Goal: Check status: Check status

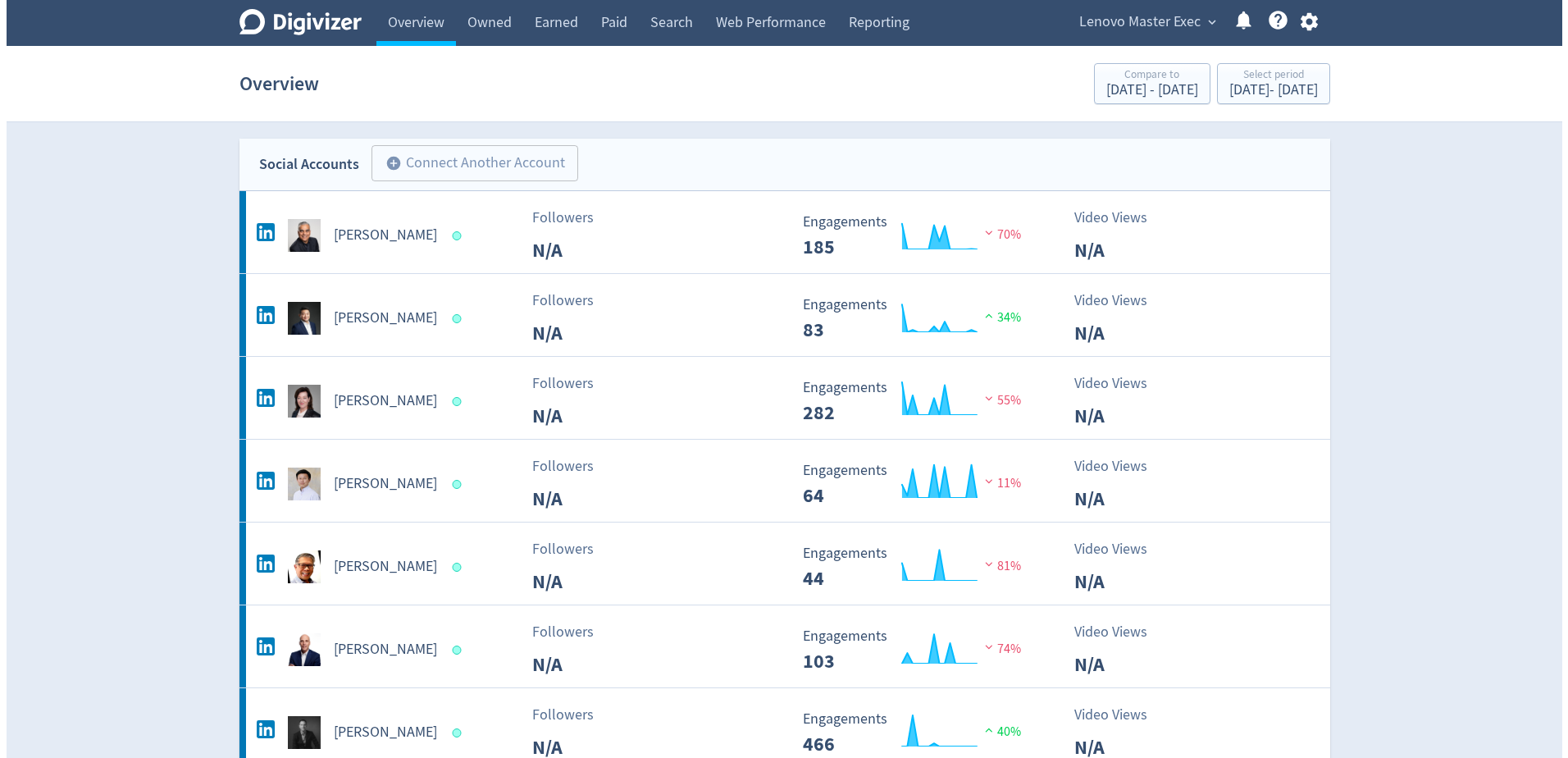
scroll to position [410, 0]
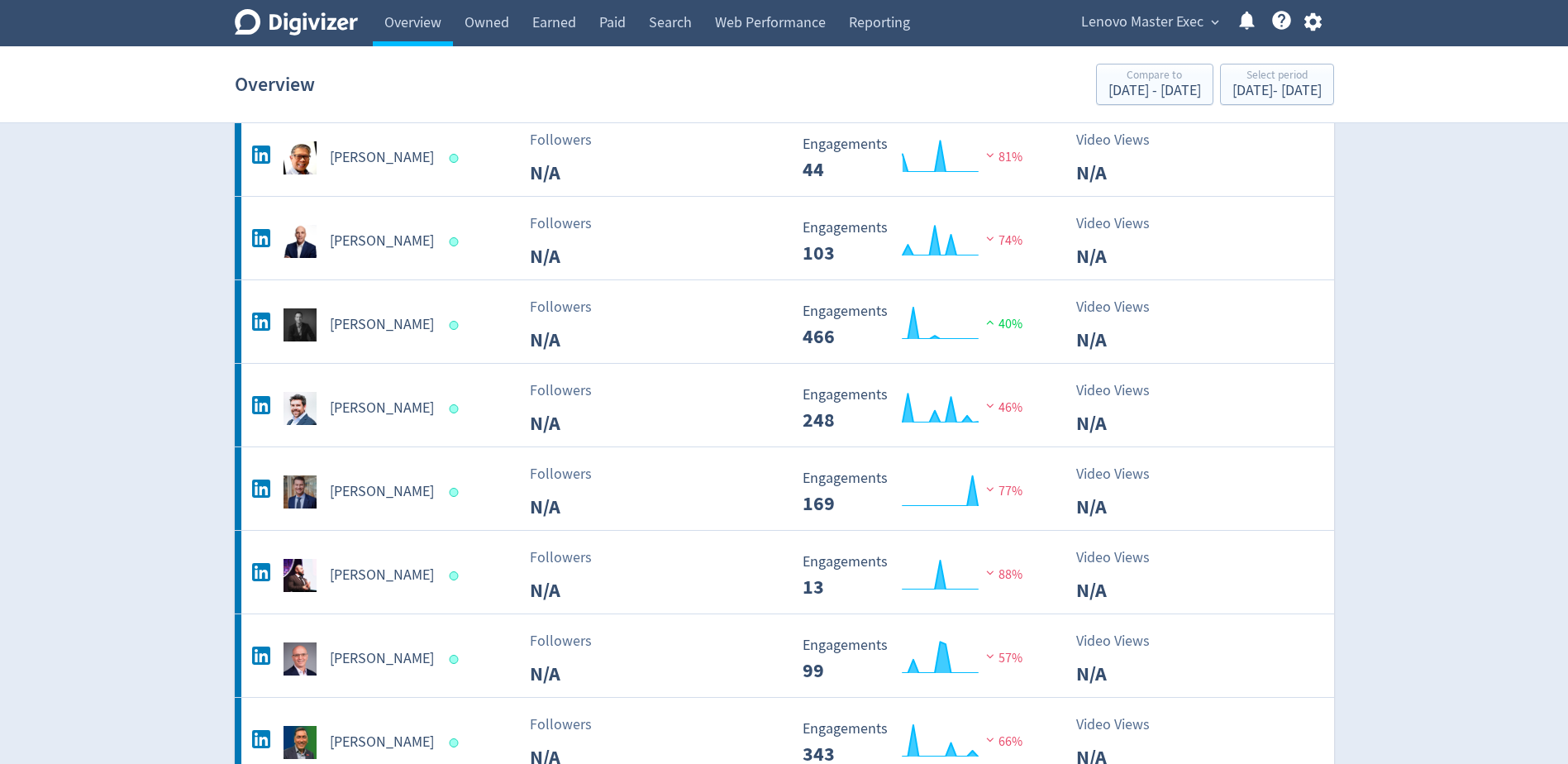
drag, startPoint x: 0, startPoint y: 0, endPoint x: 1150, endPoint y: 30, distance: 1150.4
click at [1150, 30] on span "Lenovo Master Exec" at bounding box center [1143, 22] width 123 height 26
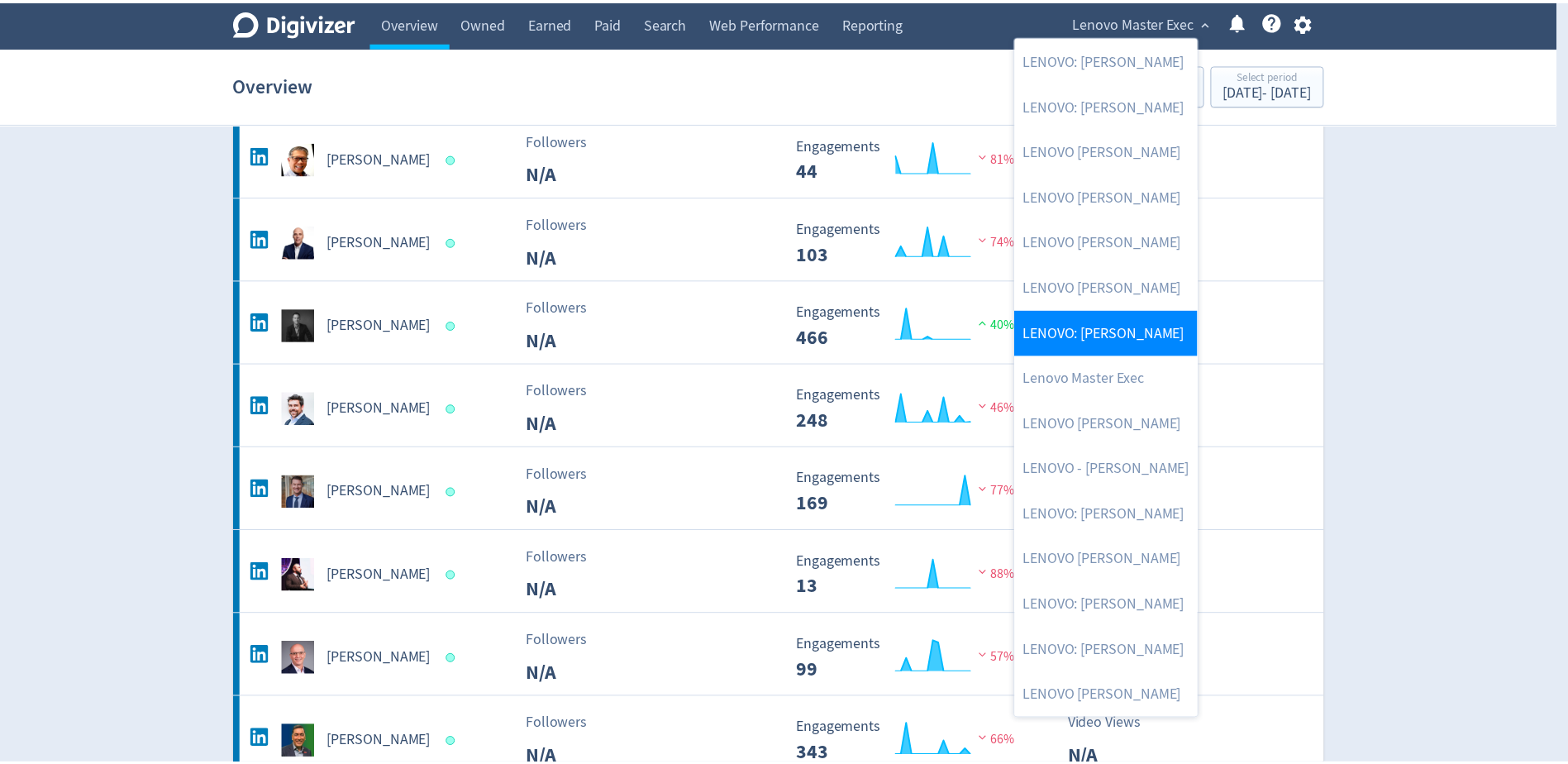
scroll to position [273, 0]
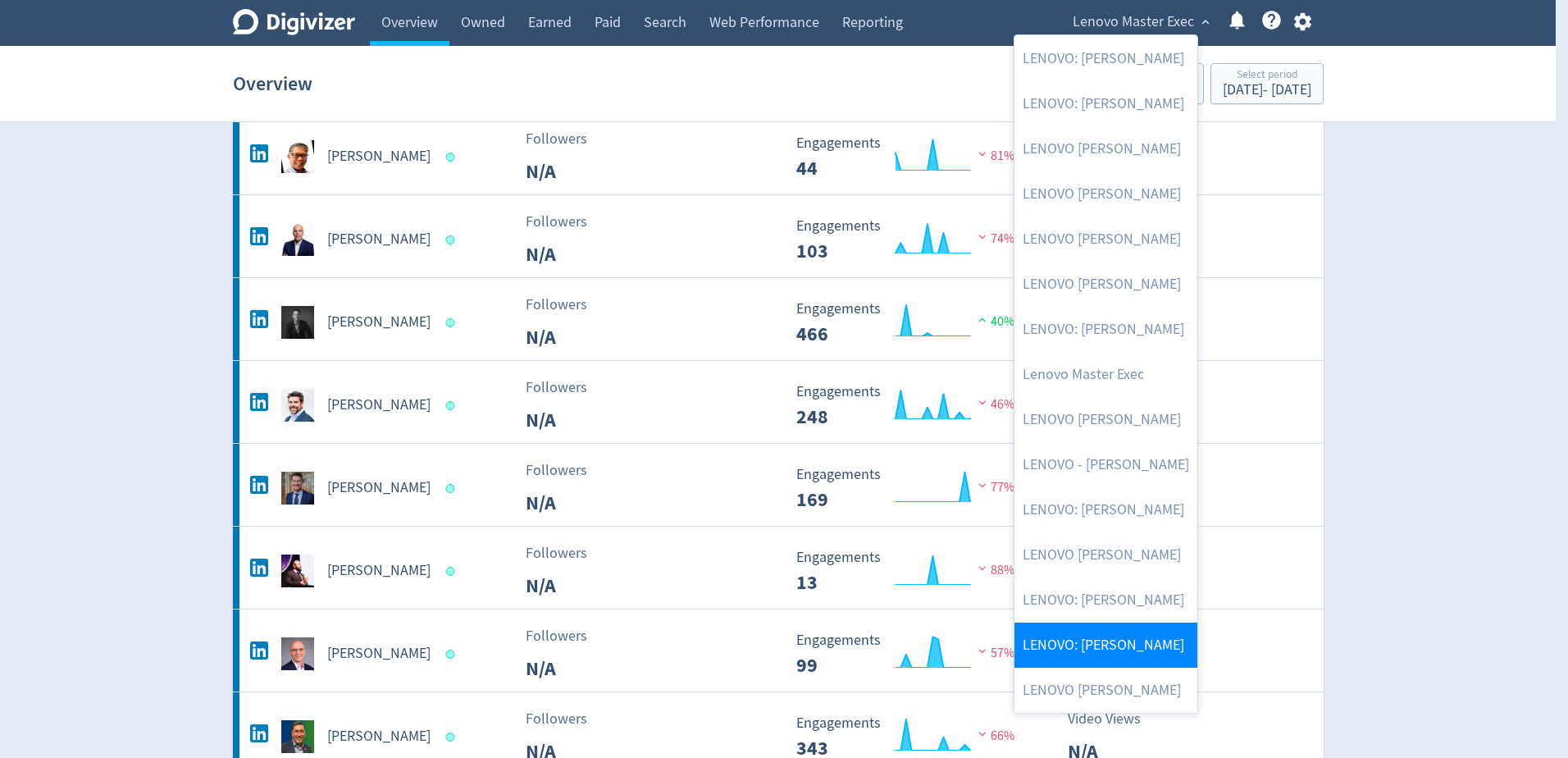
click at [1145, 650] on link "LENOVO: [PERSON_NAME]" at bounding box center [1106, 645] width 183 height 45
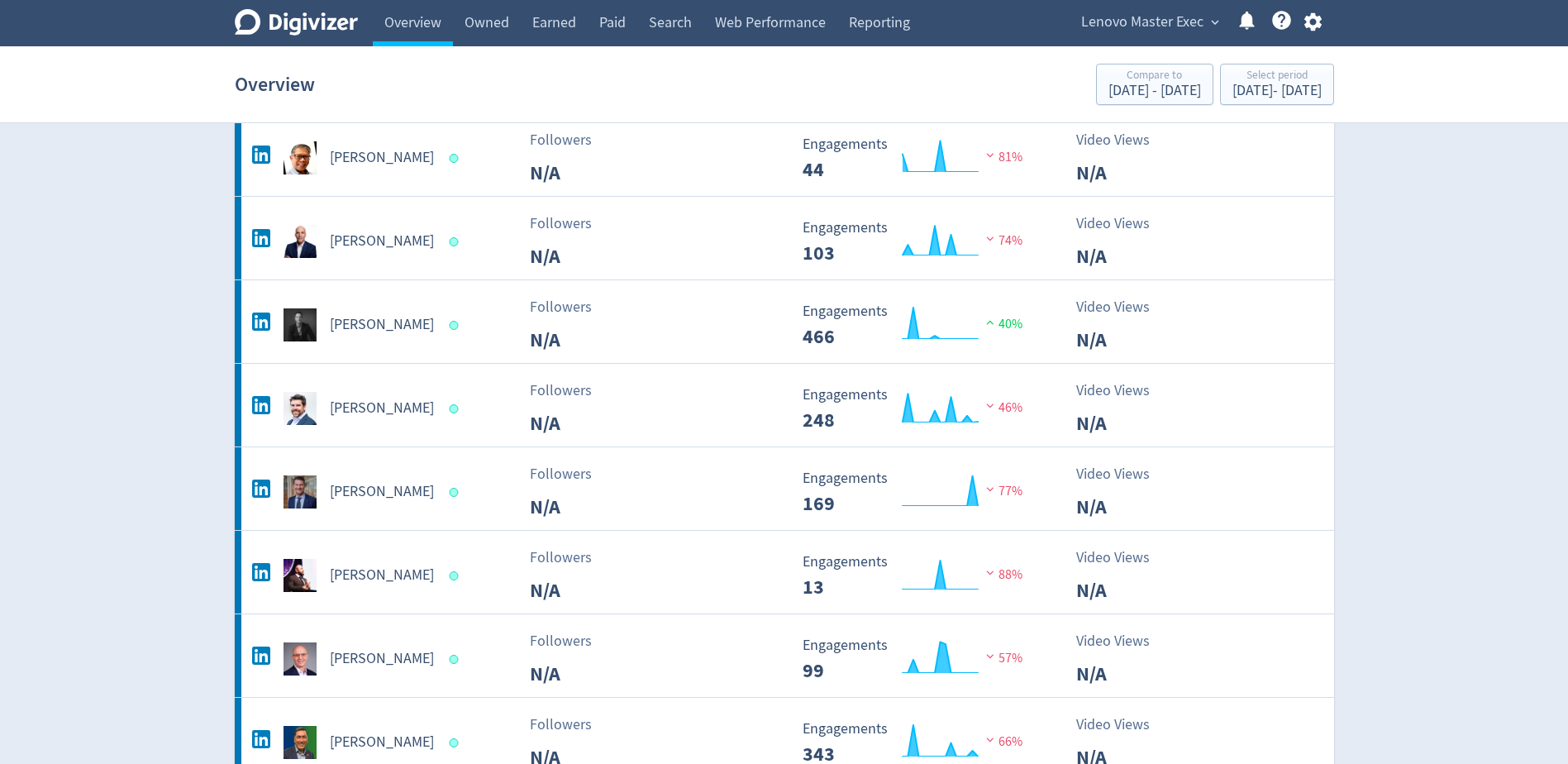
scroll to position [0, 0]
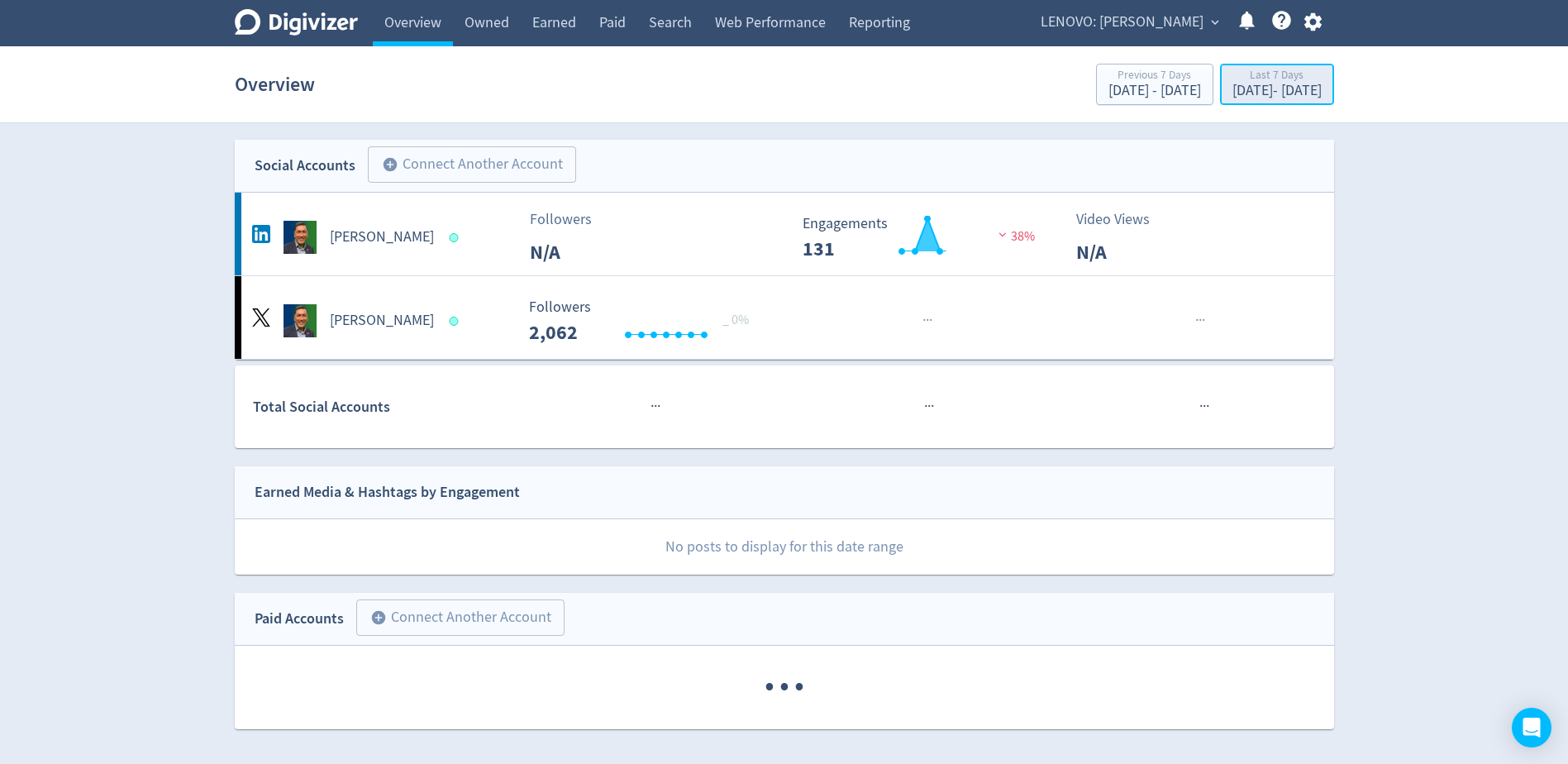
click at [1233, 95] on div "[DATE] - [DATE]" at bounding box center [1277, 91] width 89 height 15
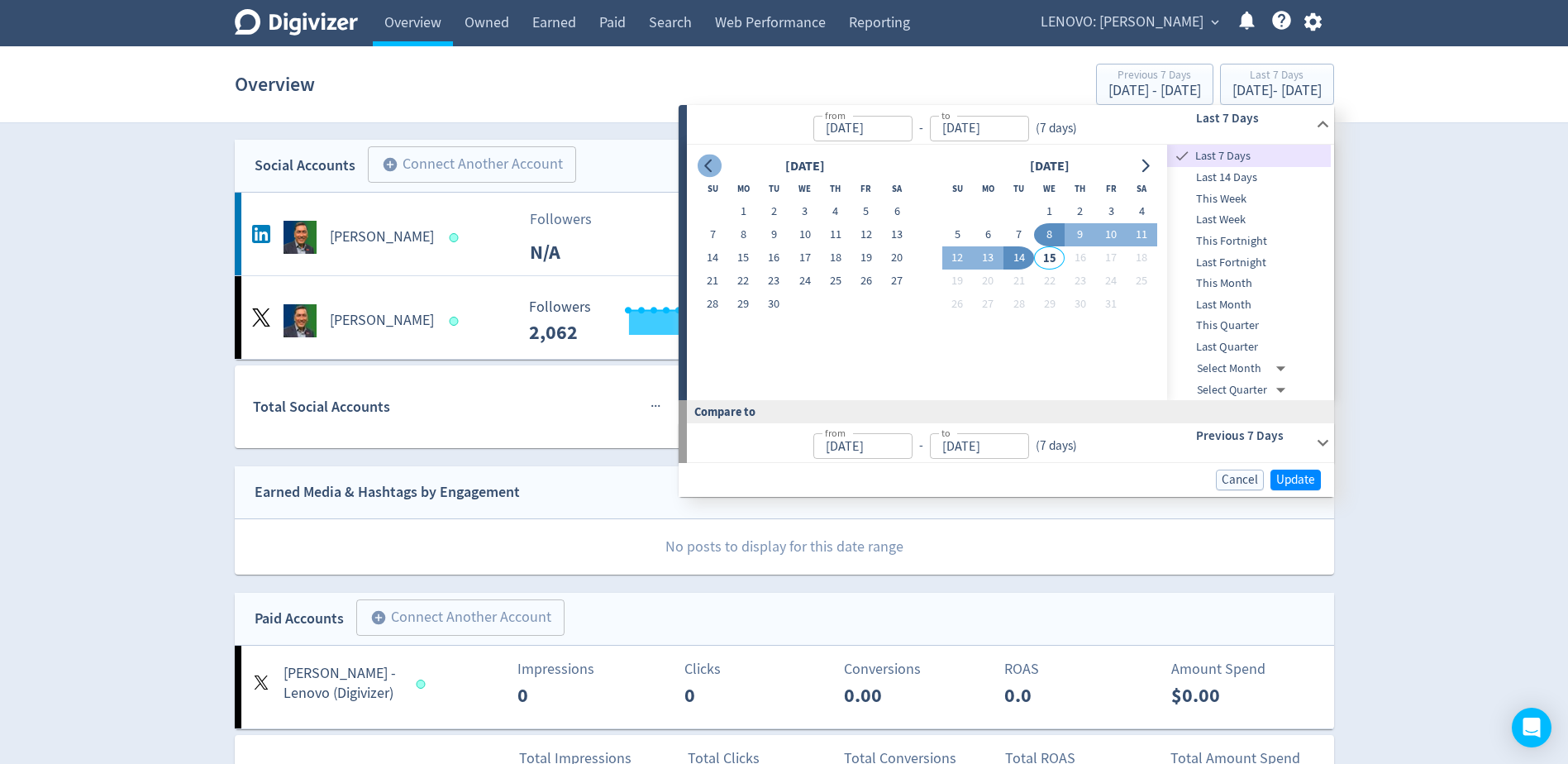
click at [716, 169] on icon "Go to previous month" at bounding box center [709, 166] width 13 height 13
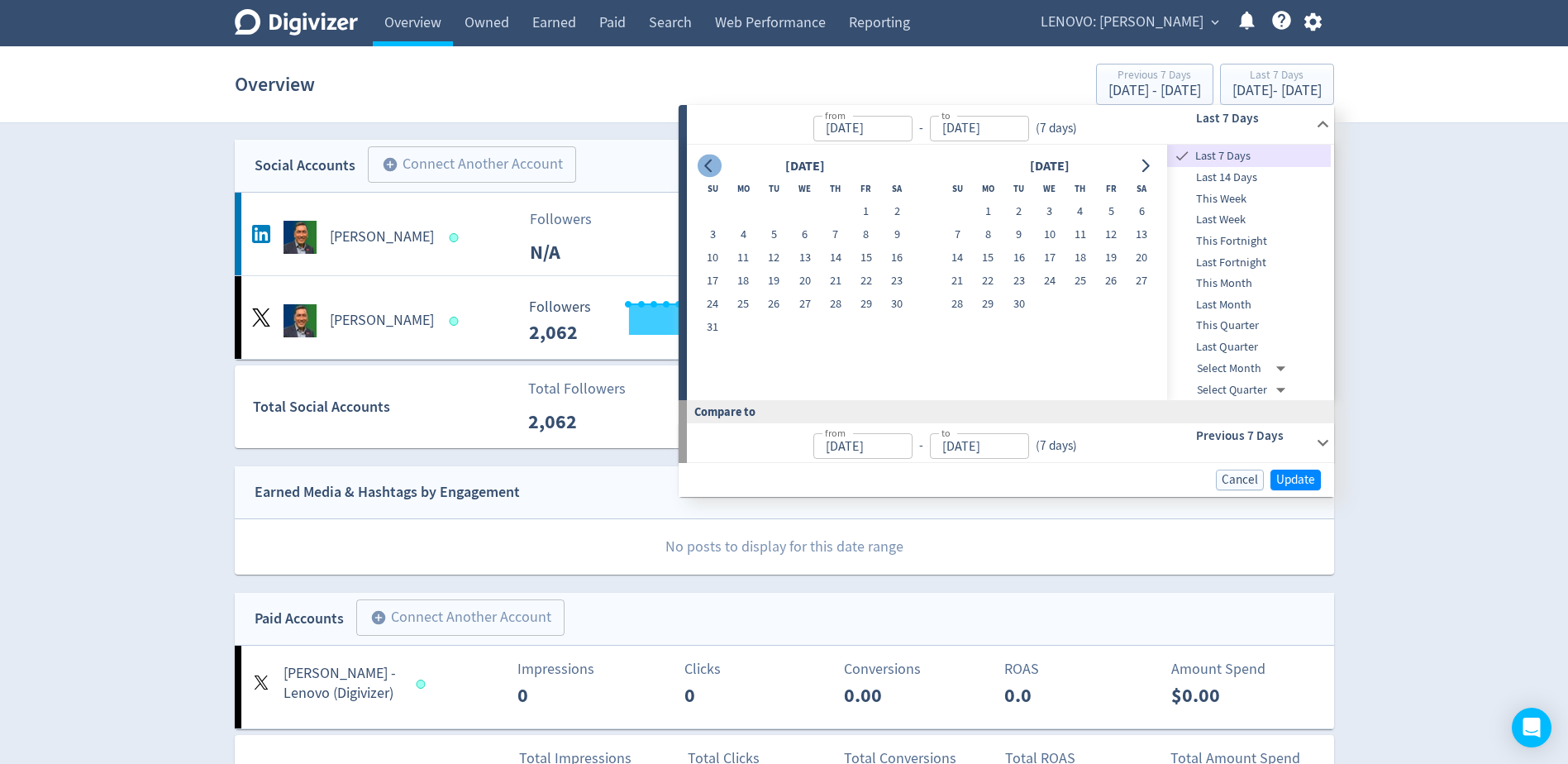
click at [716, 169] on icon "Go to previous month" at bounding box center [709, 166] width 13 height 13
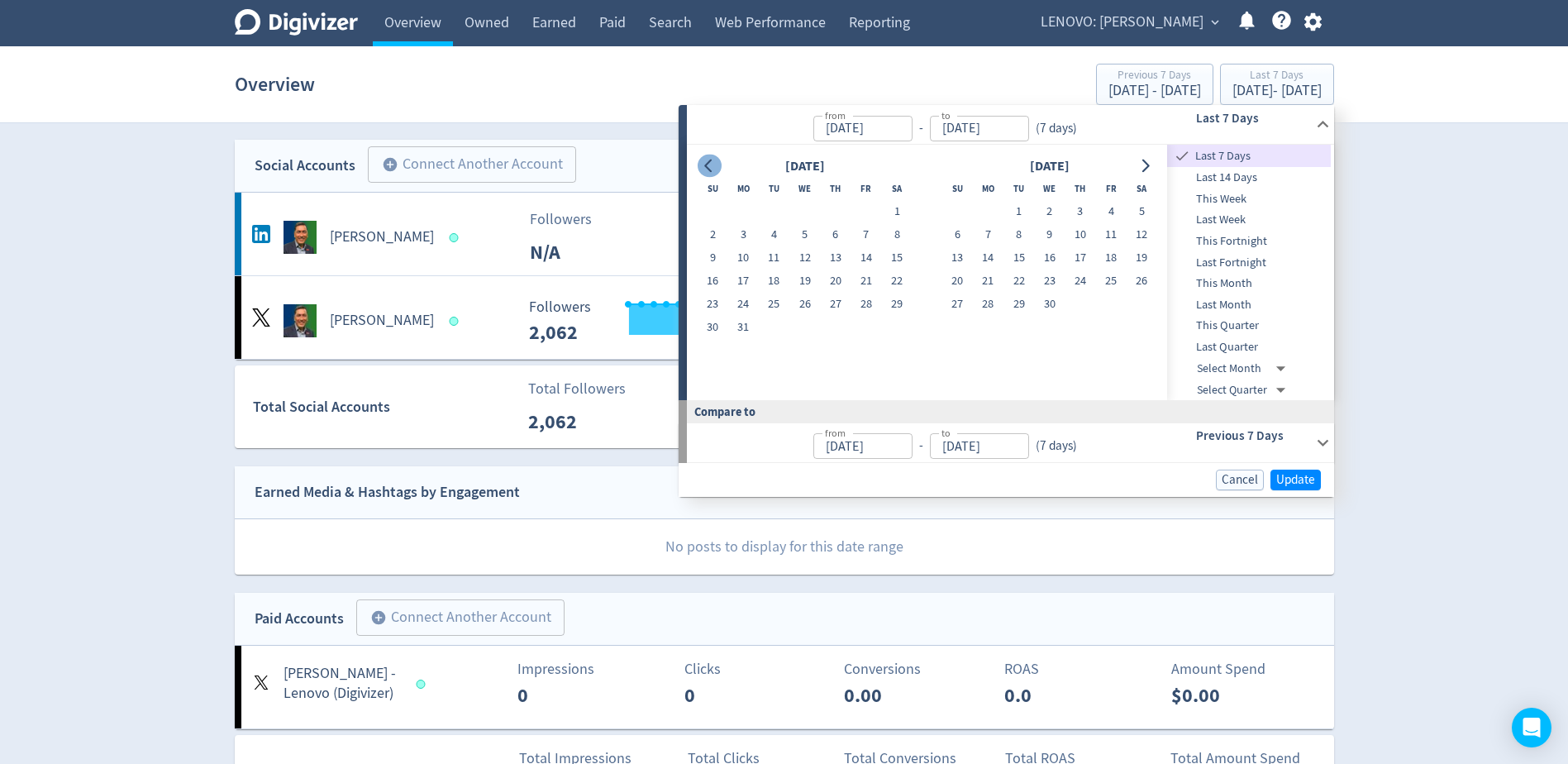
click at [716, 169] on icon "Go to previous month" at bounding box center [709, 166] width 13 height 13
click at [797, 211] on button "1" at bounding box center [804, 211] width 31 height 23
type input "[DATE]"
click at [1145, 167] on icon "Go to next month" at bounding box center [1145, 166] width 13 height 13
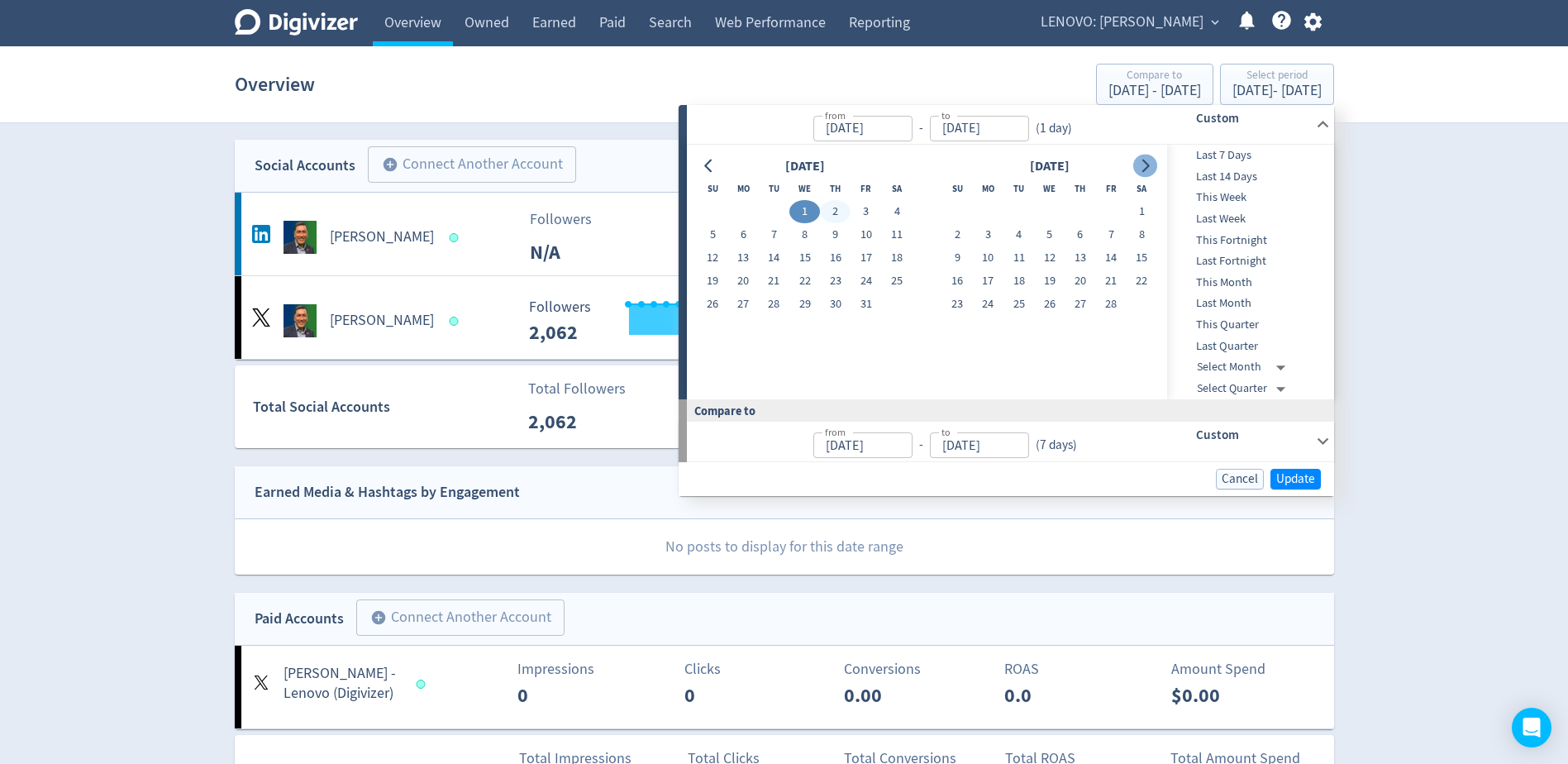
click at [1145, 167] on icon "Go to next month" at bounding box center [1145, 166] width 13 height 13
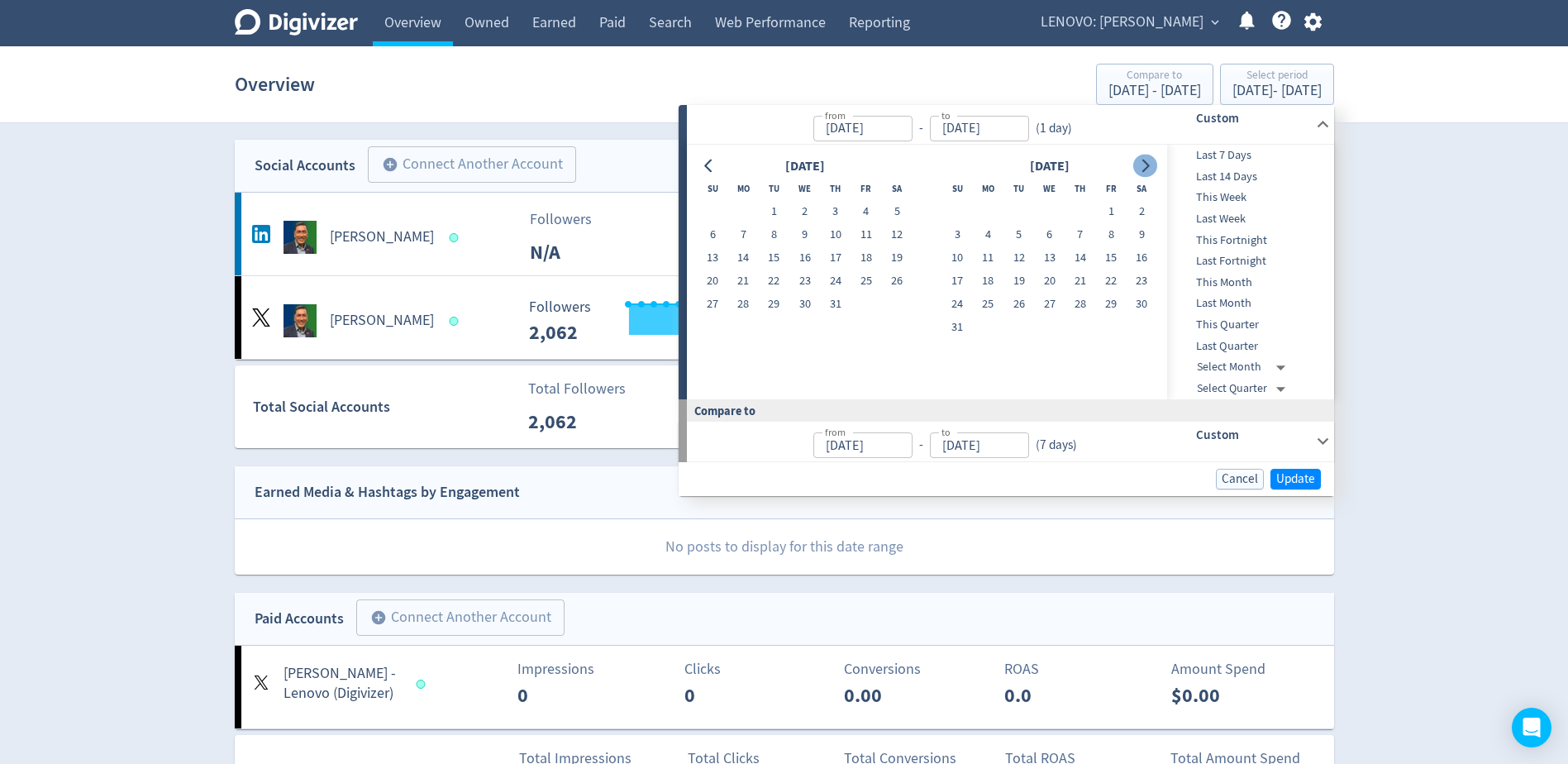
click at [1145, 167] on icon "Go to next month" at bounding box center [1145, 166] width 13 height 13
click at [1147, 163] on icon "Go to next month" at bounding box center [1147, 166] width 7 height 13
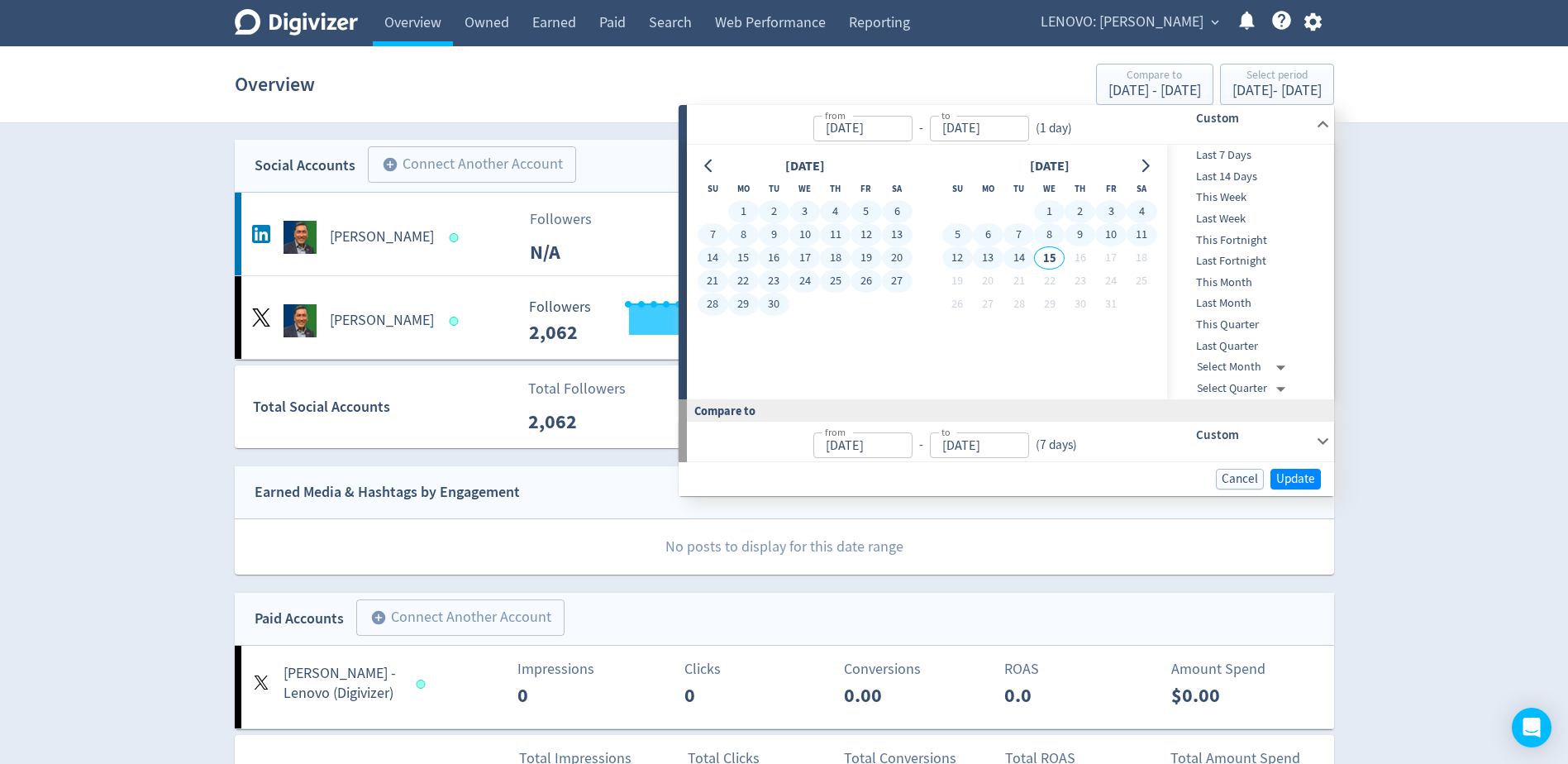
click at [1024, 260] on button "14" at bounding box center [1018, 257] width 31 height 23
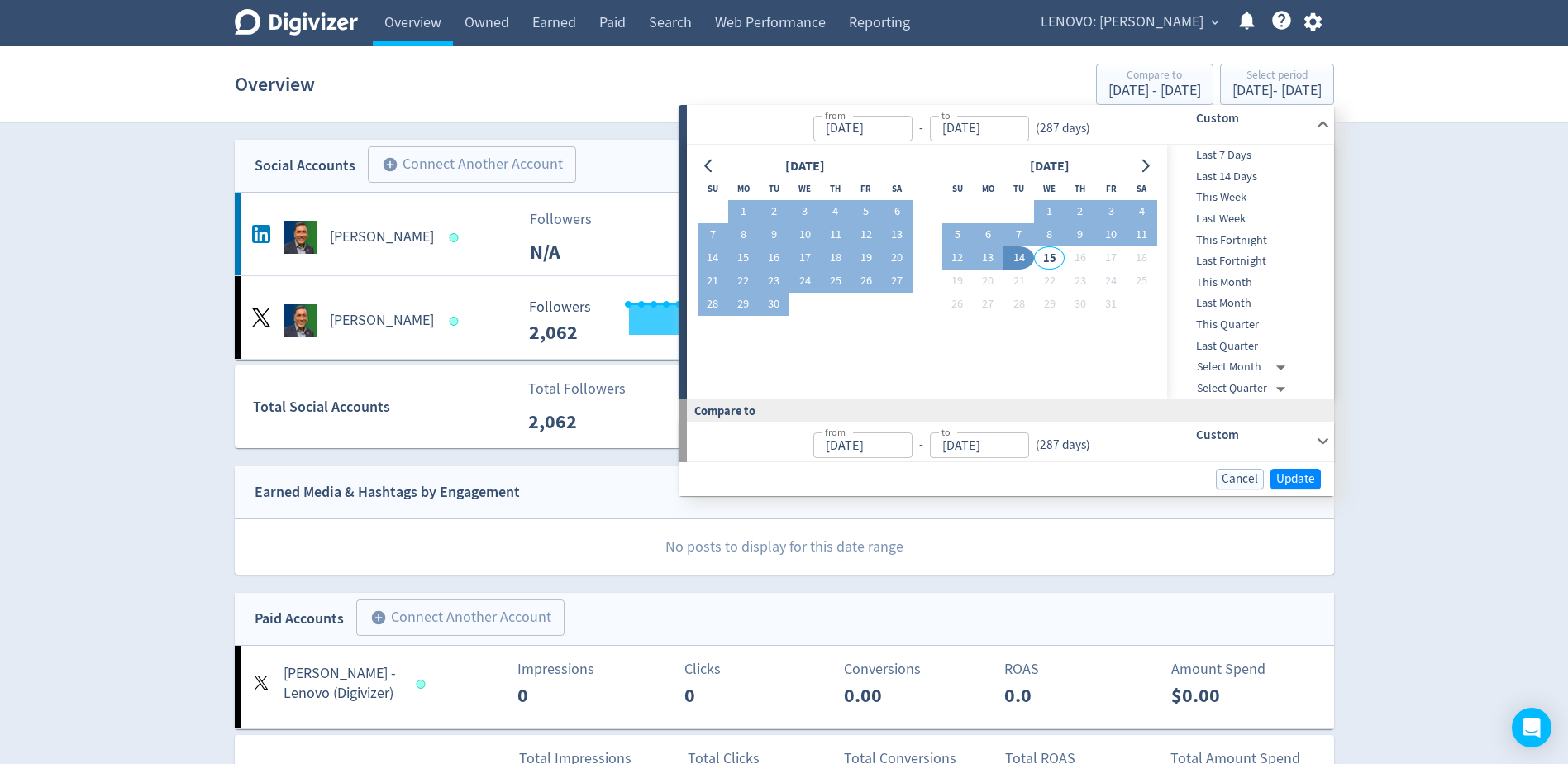
type input "[DATE]"
click at [1284, 478] on span "Update" at bounding box center [1296, 478] width 39 height 12
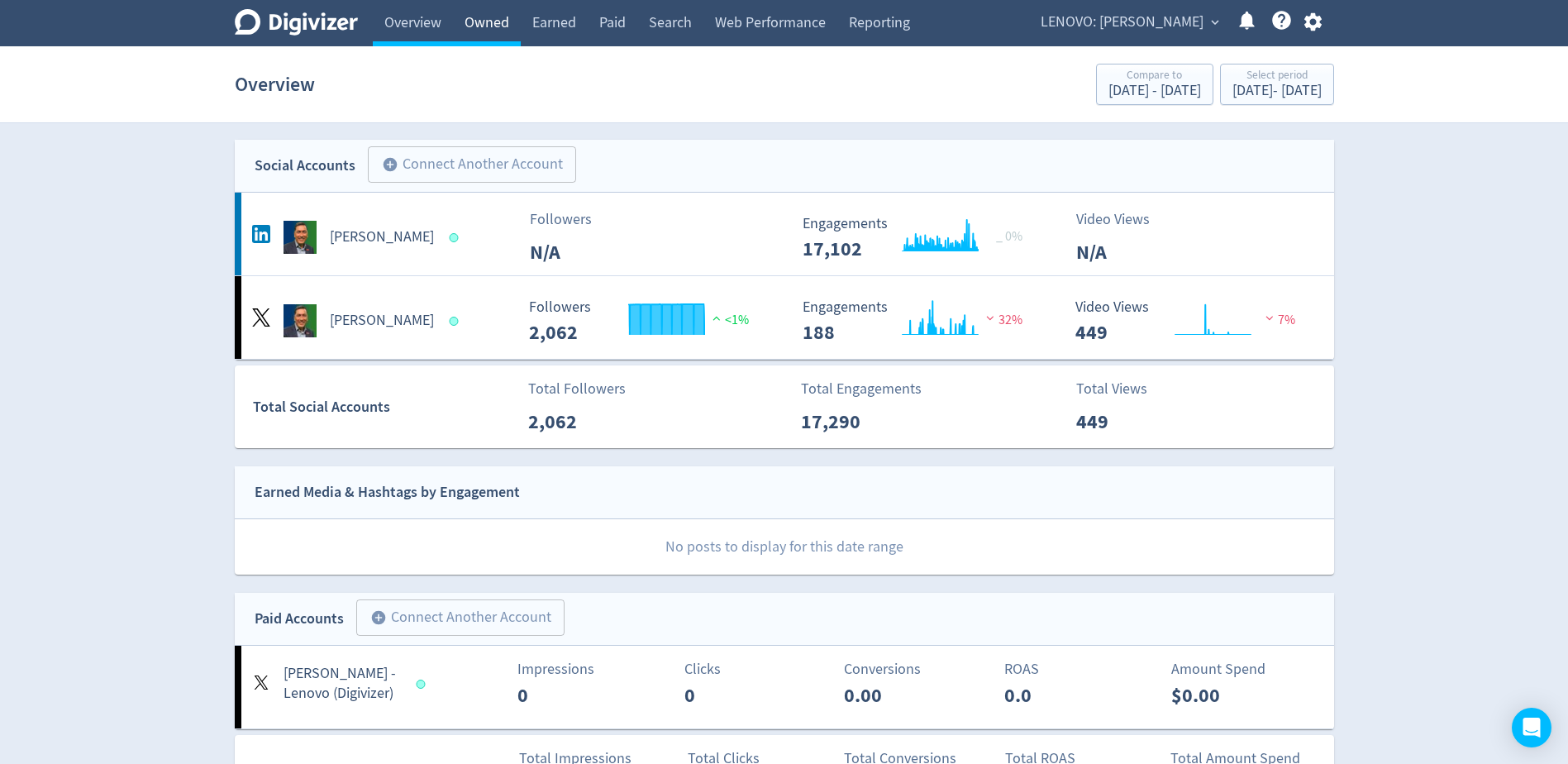
click at [482, 31] on link "Owned" at bounding box center [486, 23] width 68 height 46
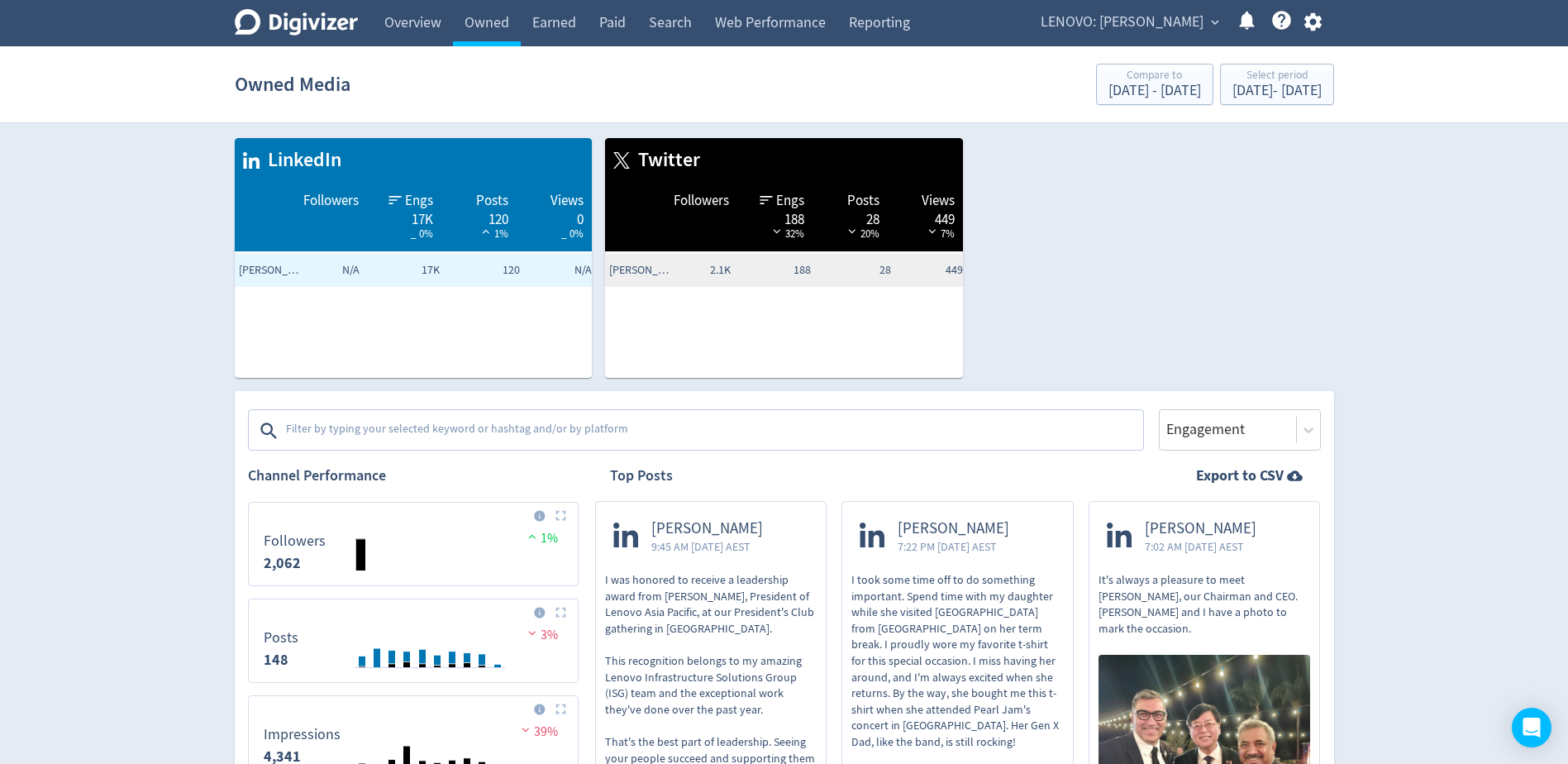
click at [473, 431] on textarea at bounding box center [712, 431] width 857 height 33
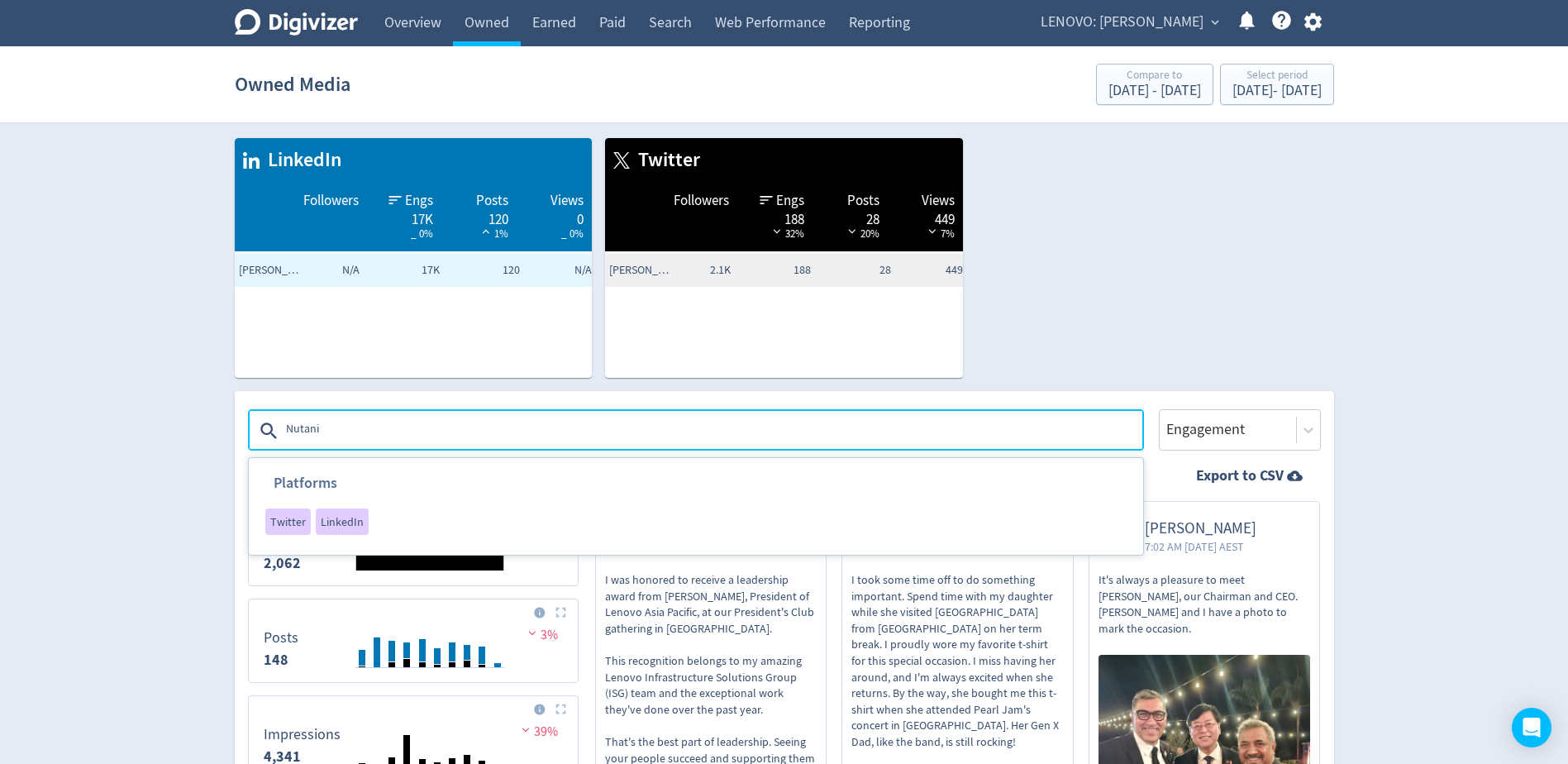
type textarea "Nutanix"
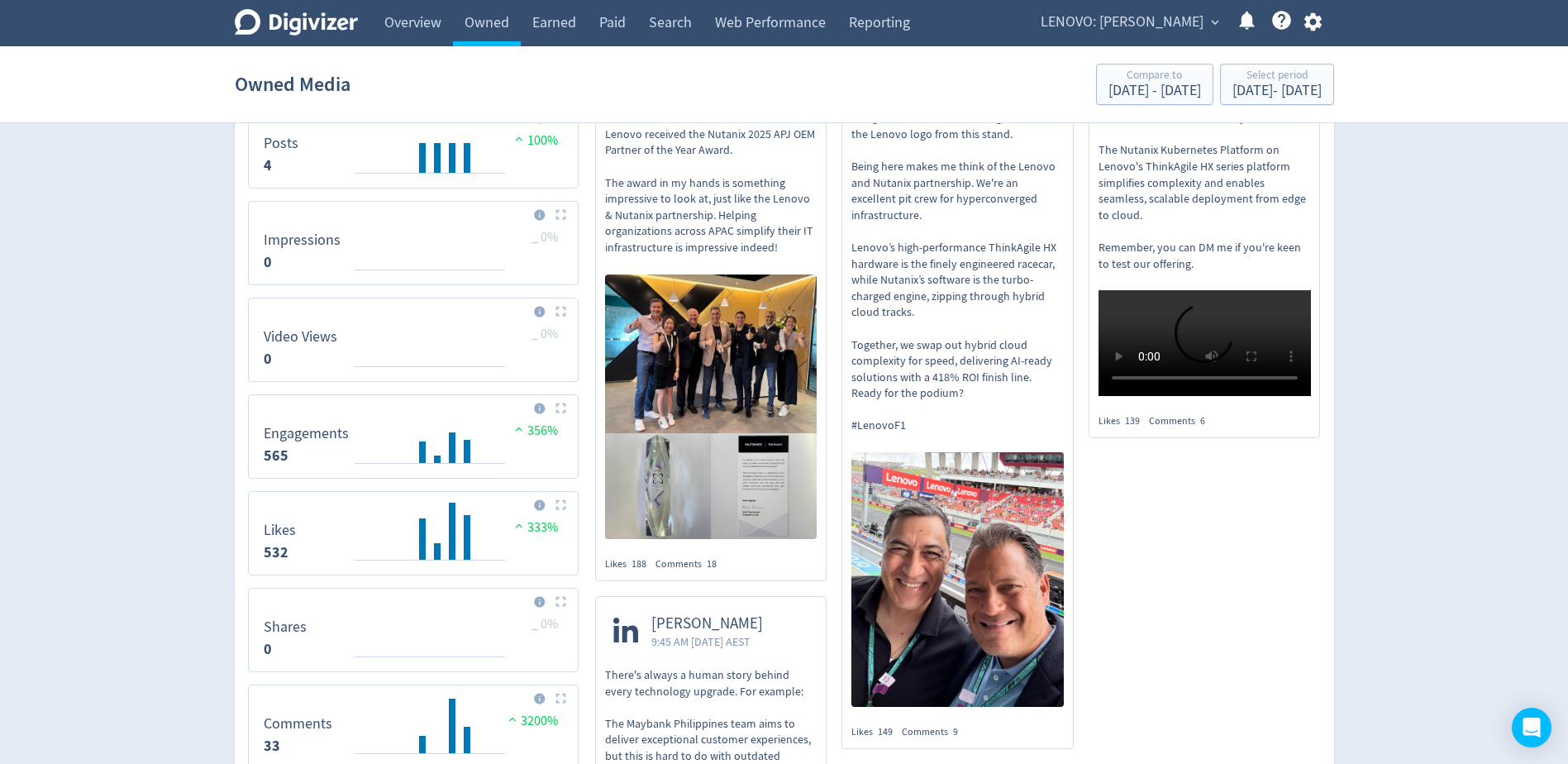
scroll to position [413, 0]
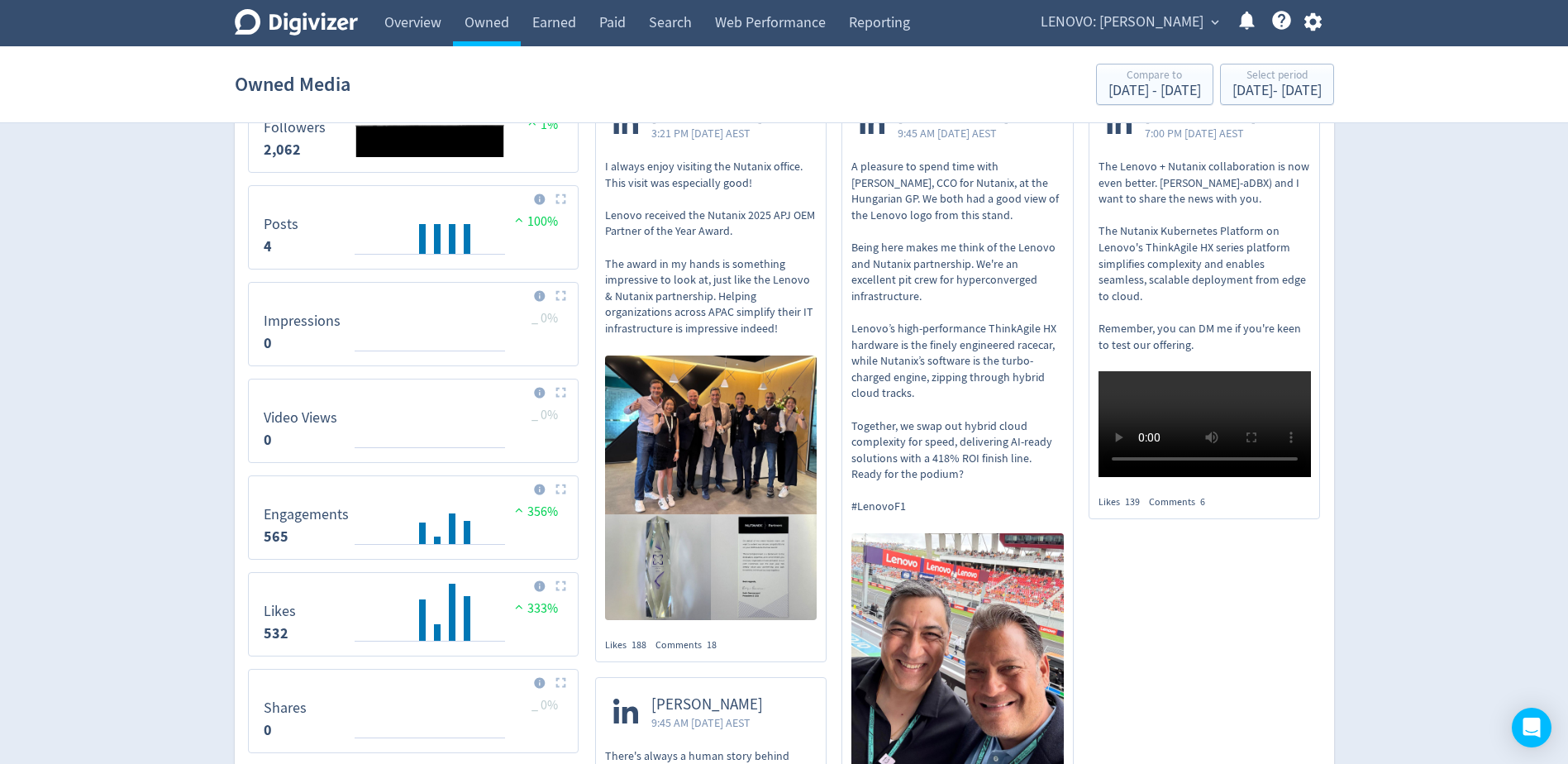
click at [765, 320] on p "I always enjoy visiting the Nutanix office. This visit was especially good! Len…" at bounding box center [711, 248] width 213 height 178
